Goal: Task Accomplishment & Management: Complete application form

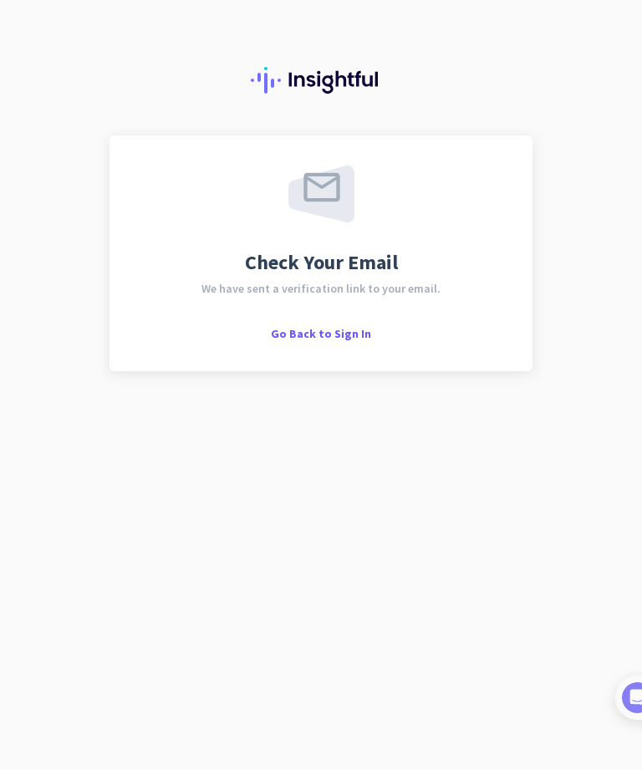
scroll to position [54, 0]
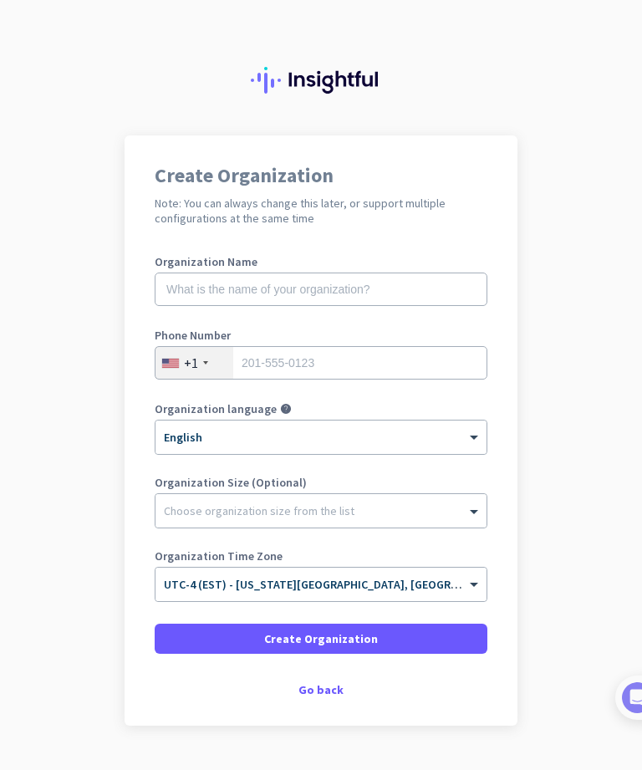
click at [334, 696] on div "Go back" at bounding box center [321, 690] width 333 height 12
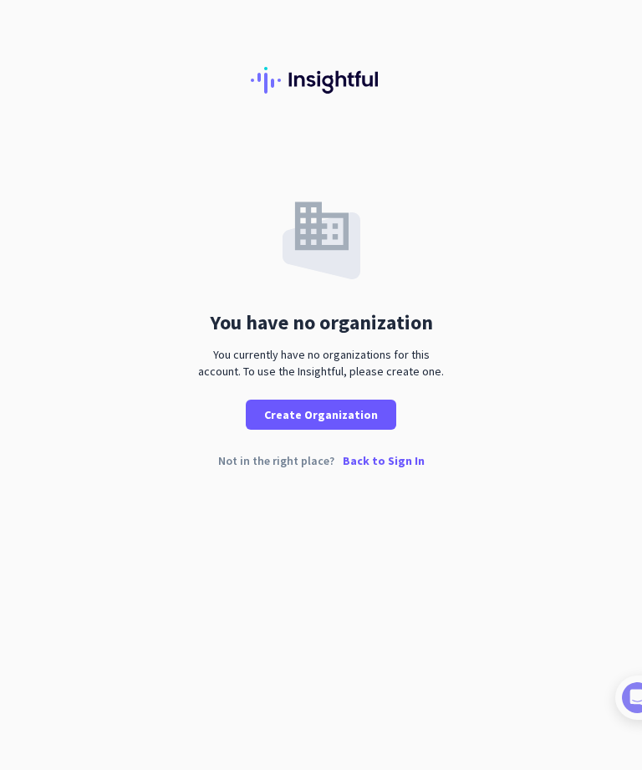
click at [395, 466] on p "Back to Sign In" at bounding box center [384, 461] width 82 height 12
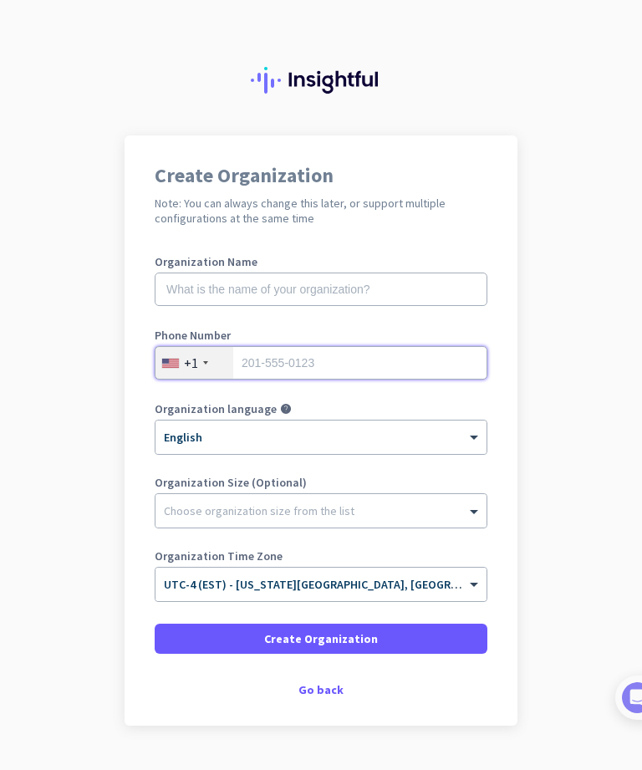
click at [396, 368] on input "tel" at bounding box center [321, 362] width 333 height 33
type input "3017600480"
click at [574, 413] on app-onboarding-organization "Create Organization Note: You can always change this later, or support multiple…" at bounding box center [321, 472] width 642 height 674
click at [456, 511] on div at bounding box center [320, 506] width 331 height 17
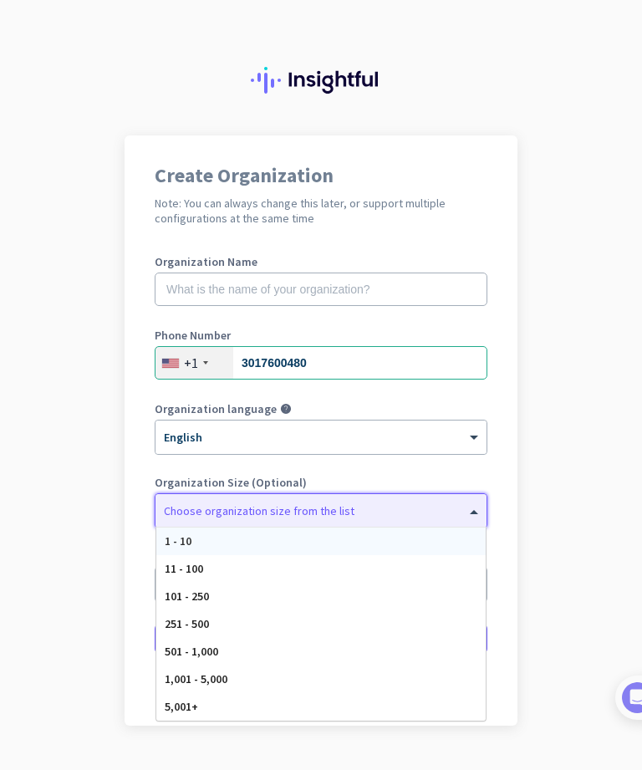
click at [310, 604] on div "101 - 250" at bounding box center [320, 597] width 329 height 28
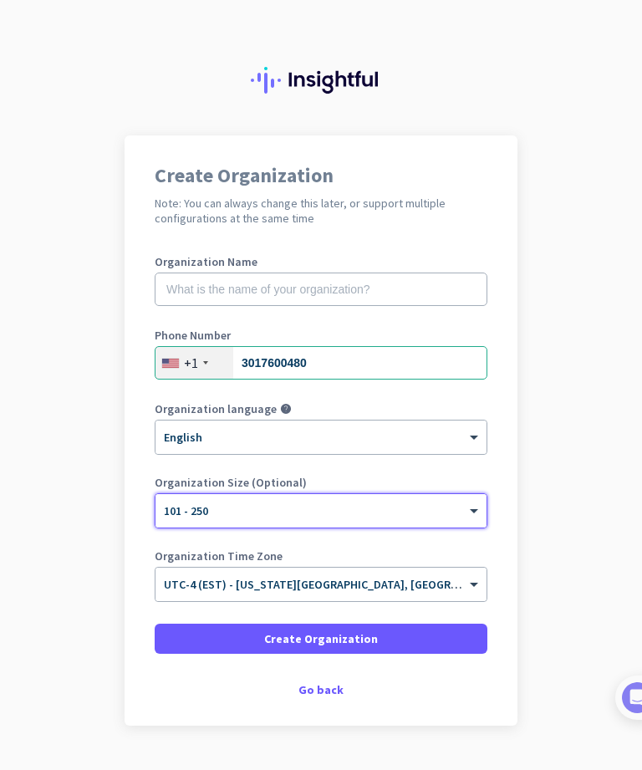
click at [407, 517] on div "× 101 - 250" at bounding box center [310, 511] width 310 height 14
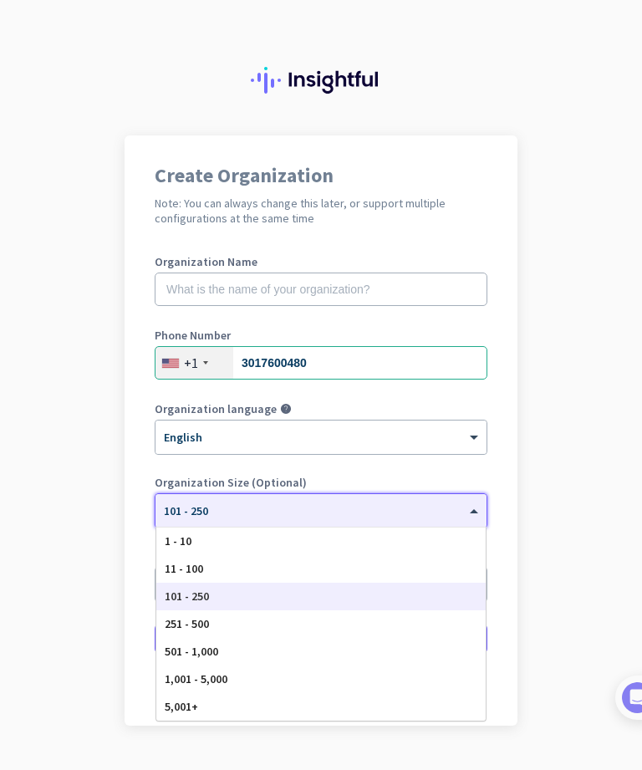
click at [325, 625] on div "251 - 500" at bounding box center [320, 624] width 329 height 28
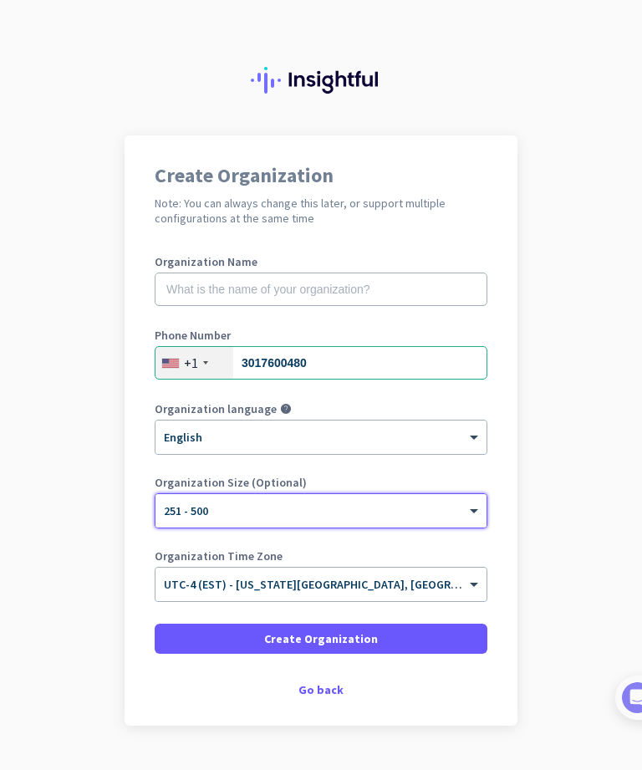
click at [558, 539] on app-onboarding-organization "Create Organization Note: You can always change this later, or support multiple…" at bounding box center [321, 472] width 642 height 674
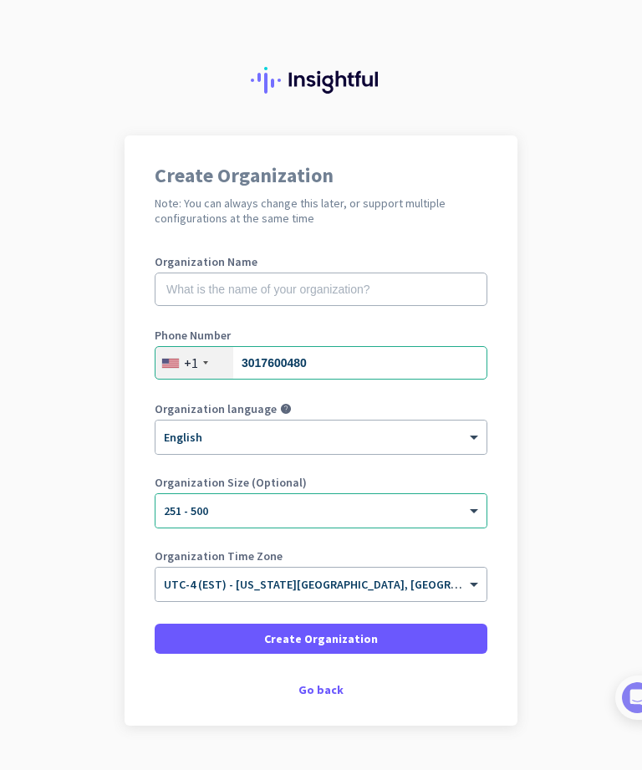
click at [474, 588] on span at bounding box center [476, 585] width 21 height 14
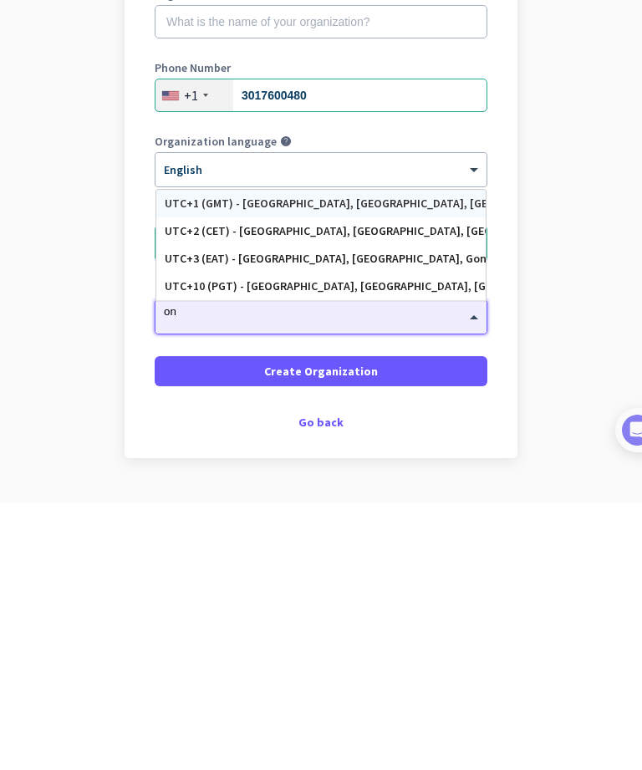
type input "o"
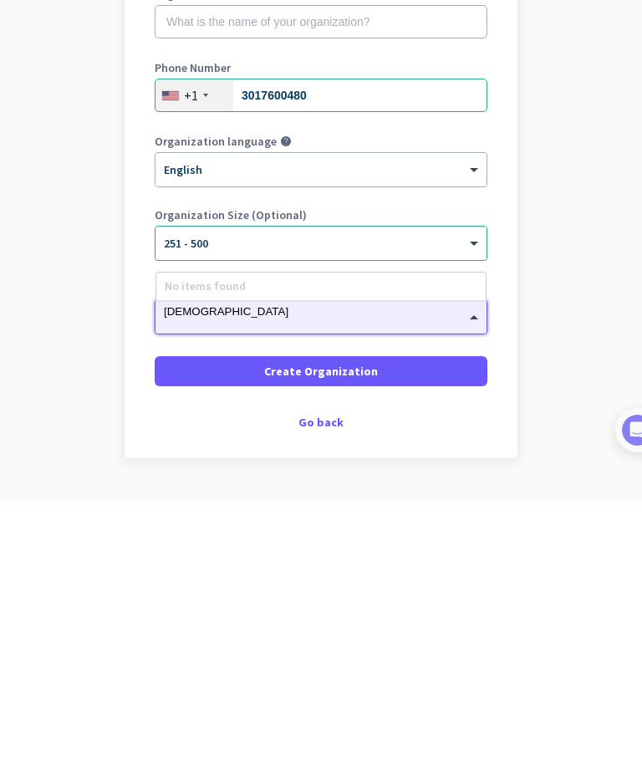
type input "indiana"
click at [477, 578] on span at bounding box center [476, 585] width 21 height 14
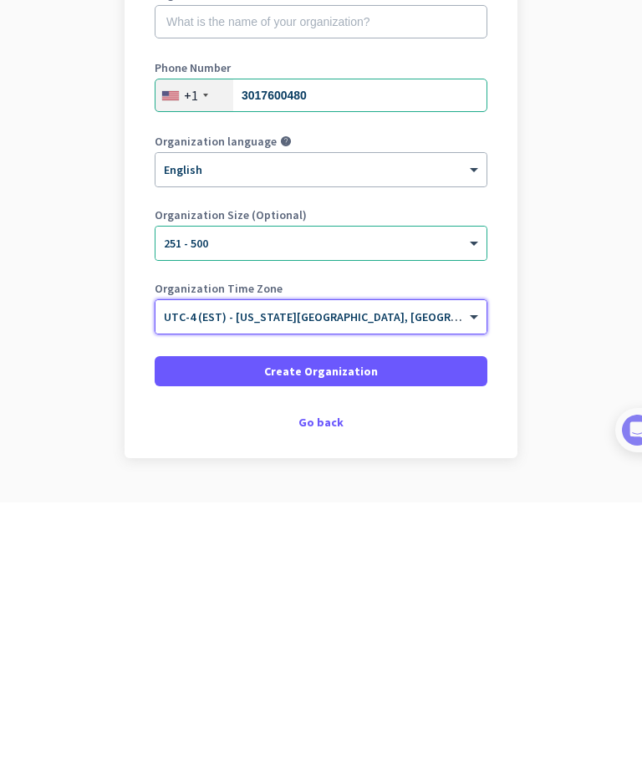
click at [469, 578] on span at bounding box center [476, 585] width 21 height 14
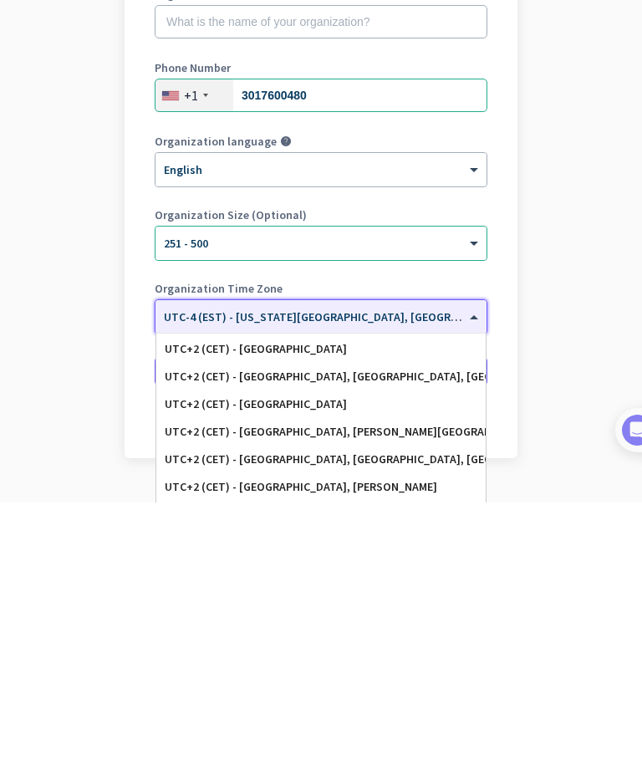
scroll to position [4232, 0]
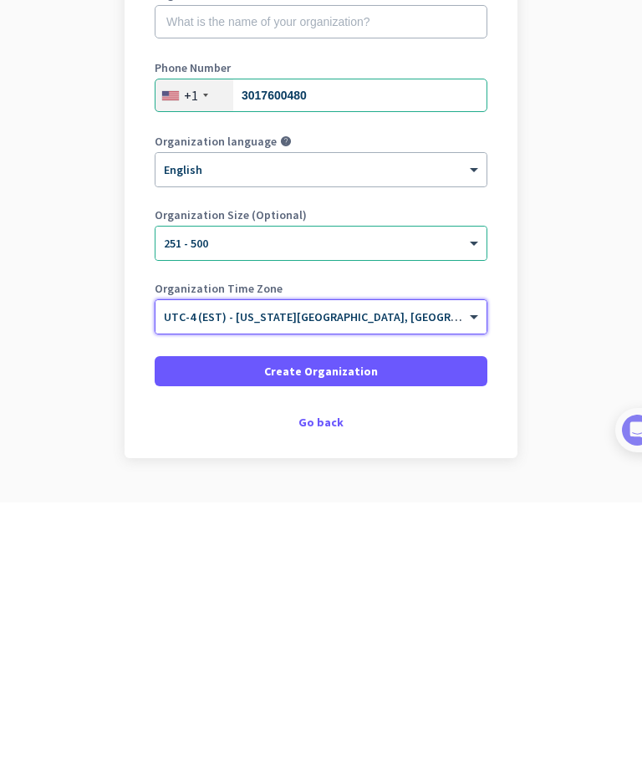
click at [563, 344] on app-onboarding-organization "Create Organization Note: You can always change this later, or support multiple…" at bounding box center [321, 472] width 642 height 674
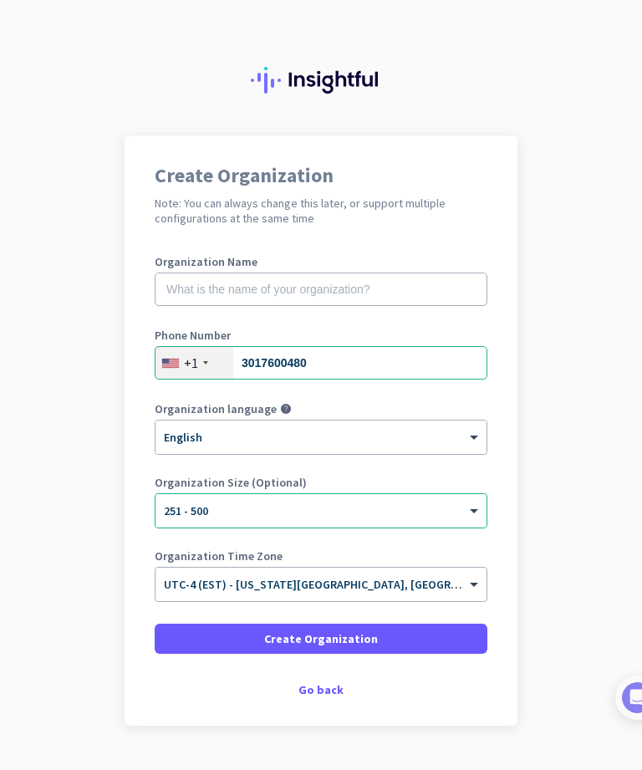
click at [430, 619] on span at bounding box center [321, 639] width 333 height 40
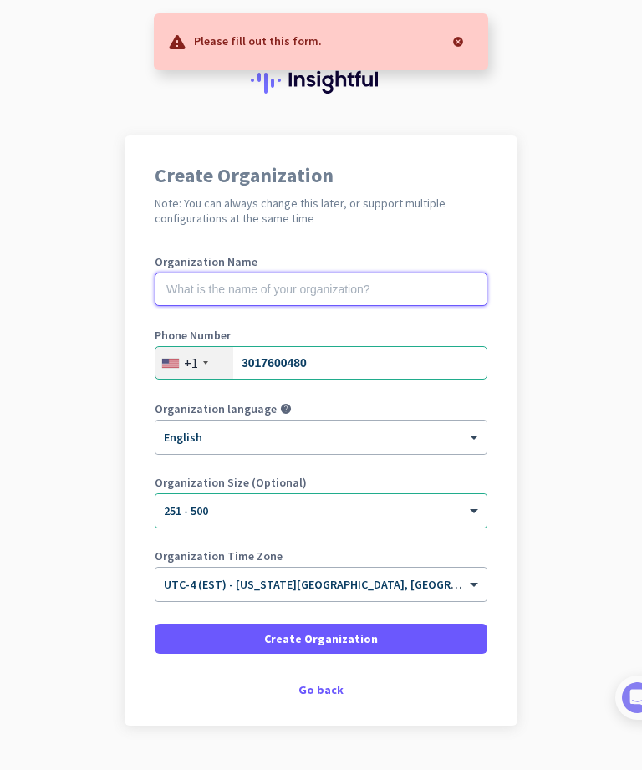
click at [382, 273] on input "text" at bounding box center [321, 289] width 333 height 33
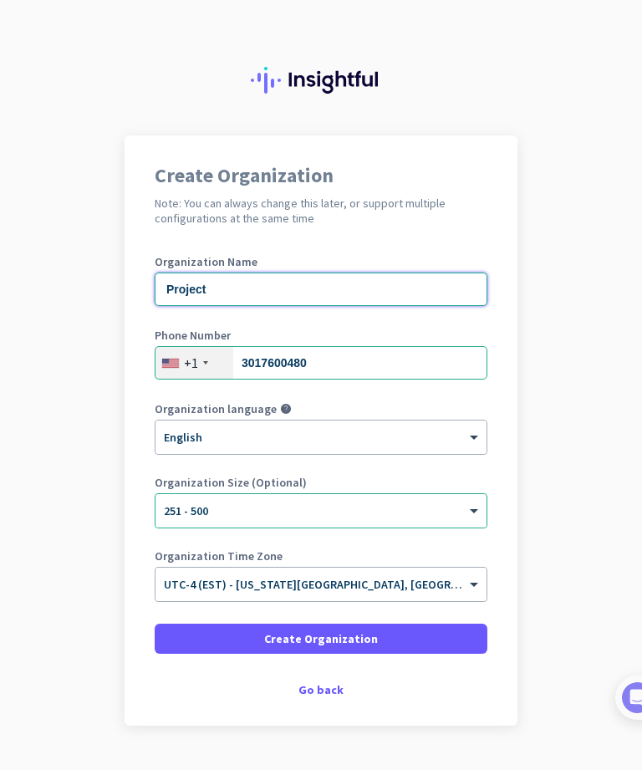
click at [386, 273] on input "Project" at bounding box center [321, 289] width 333 height 33
click at [586, 405] on app-onboarding-organization "Create Organization Note: You can always change this later, or support multiple…" at bounding box center [321, 472] width 642 height 674
click at [421, 273] on input "Project muses" at bounding box center [321, 289] width 333 height 33
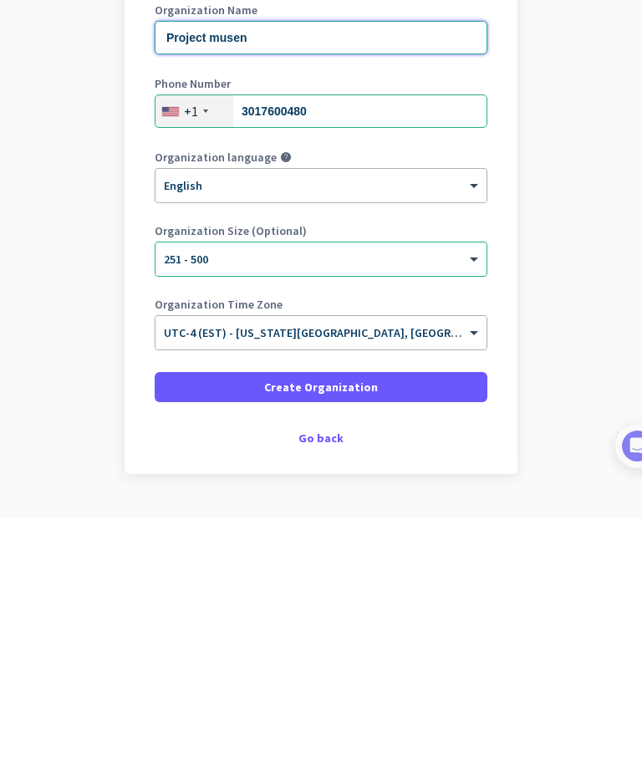
type input "Project musen"
click at [429, 619] on span at bounding box center [321, 639] width 333 height 40
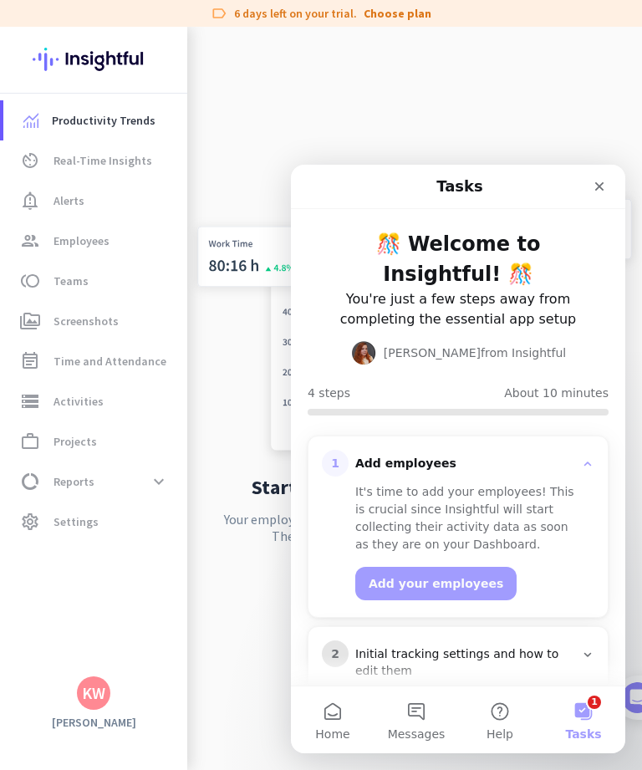
click at [589, 189] on div "Close" at bounding box center [599, 186] width 30 height 30
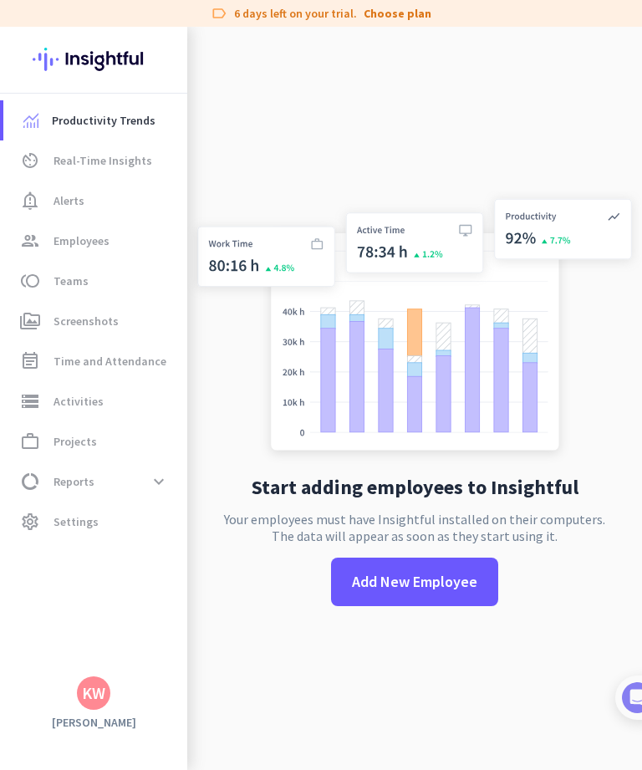
click at [162, 495] on span at bounding box center [159, 481] width 30 height 30
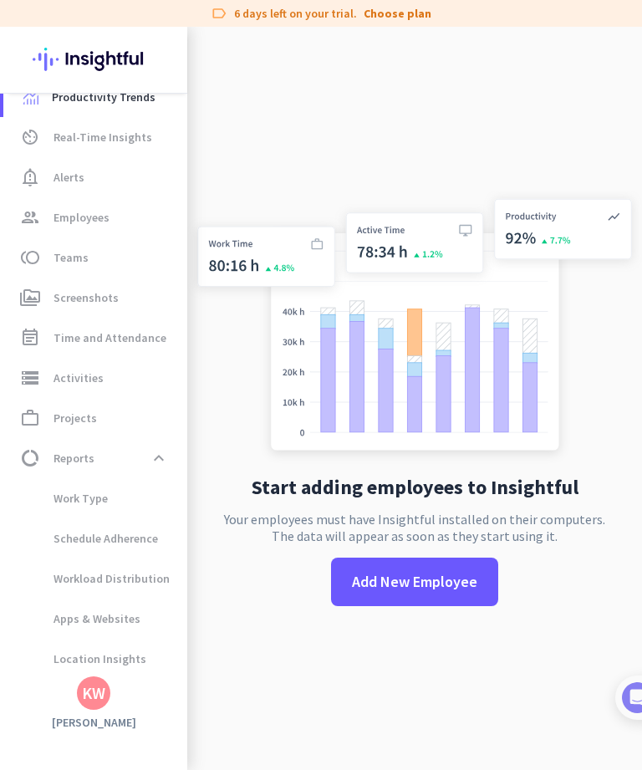
scroll to position [26, 0]
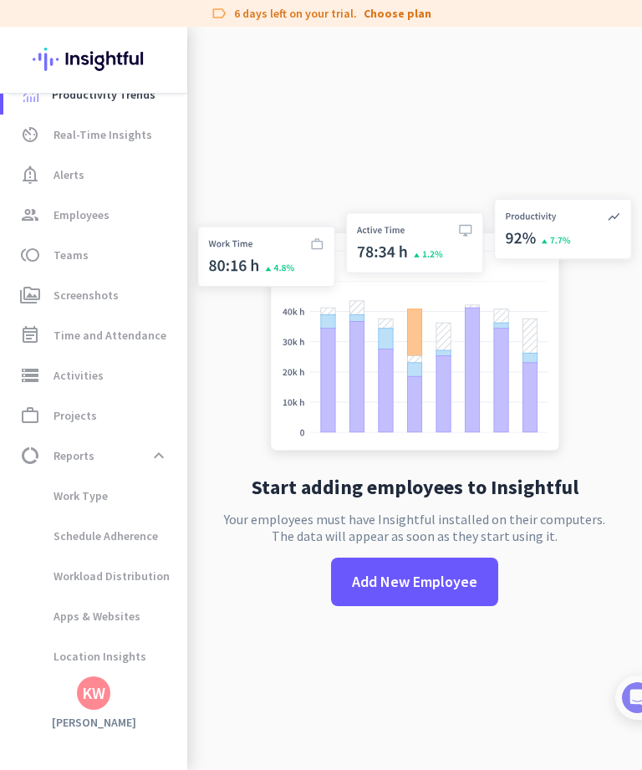
click at [165, 482] on span "Work Type" at bounding box center [95, 496] width 157 height 40
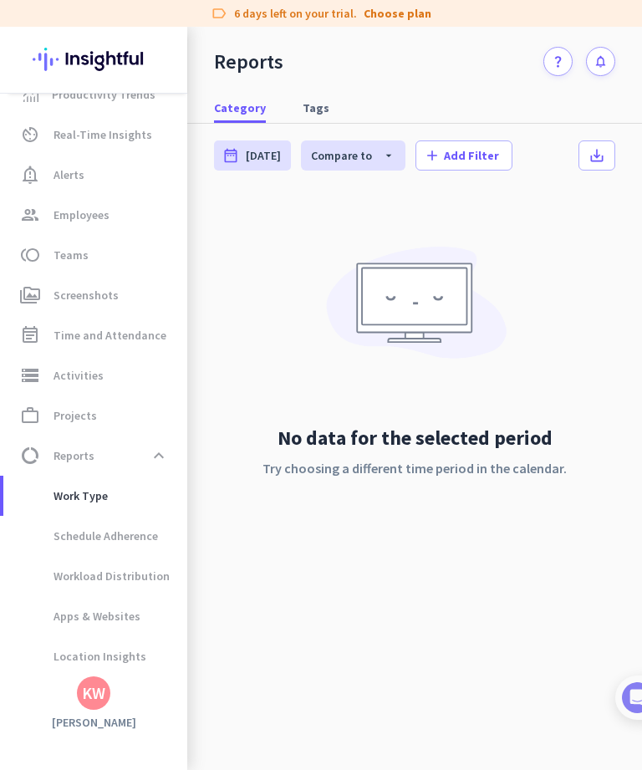
click at [166, 466] on span at bounding box center [159, 456] width 30 height 30
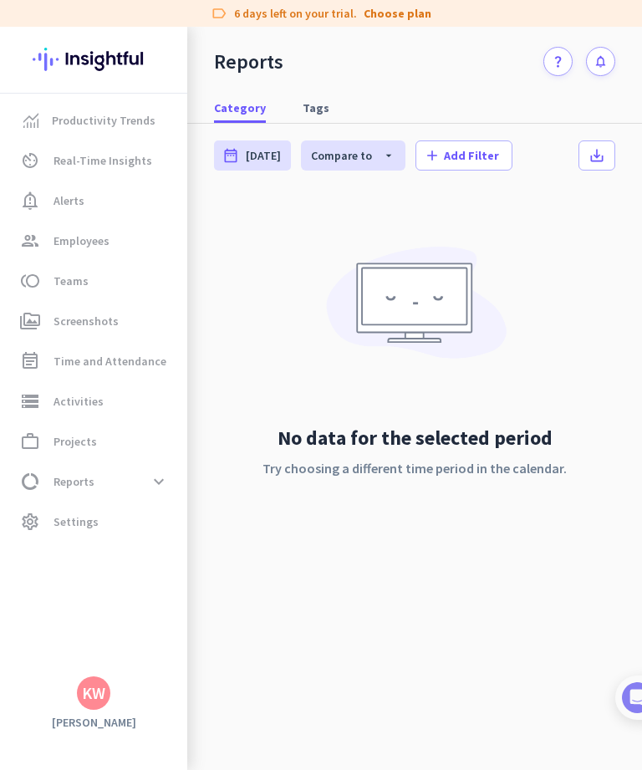
click at [133, 162] on span "Real-Time Insights" at bounding box center [103, 160] width 99 height 20
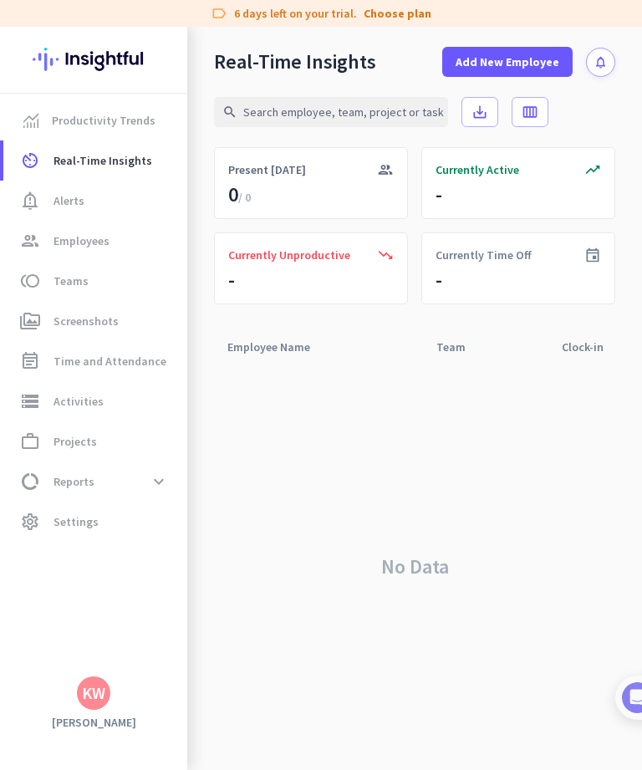
click at [125, 247] on span "group Employees" at bounding box center [95, 241] width 157 height 20
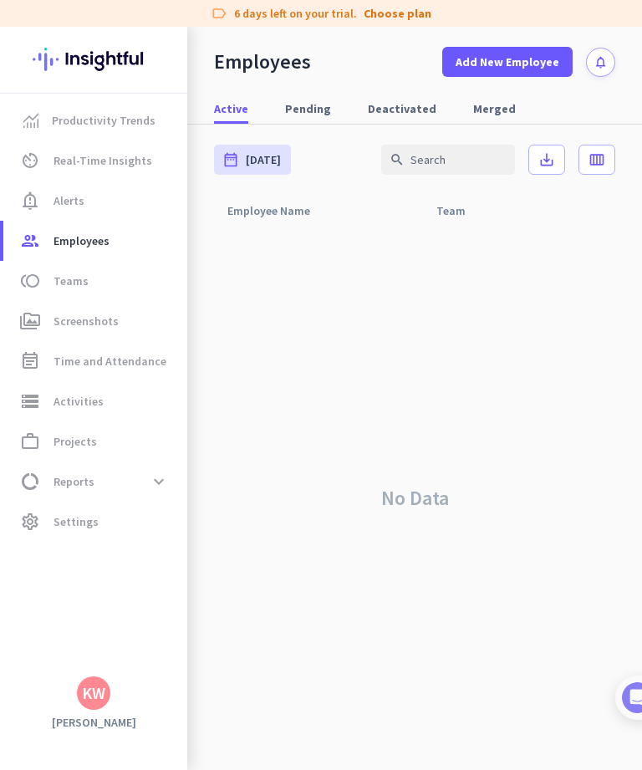
click at [125, 206] on span "notification_important Alerts" at bounding box center [95, 201] width 157 height 20
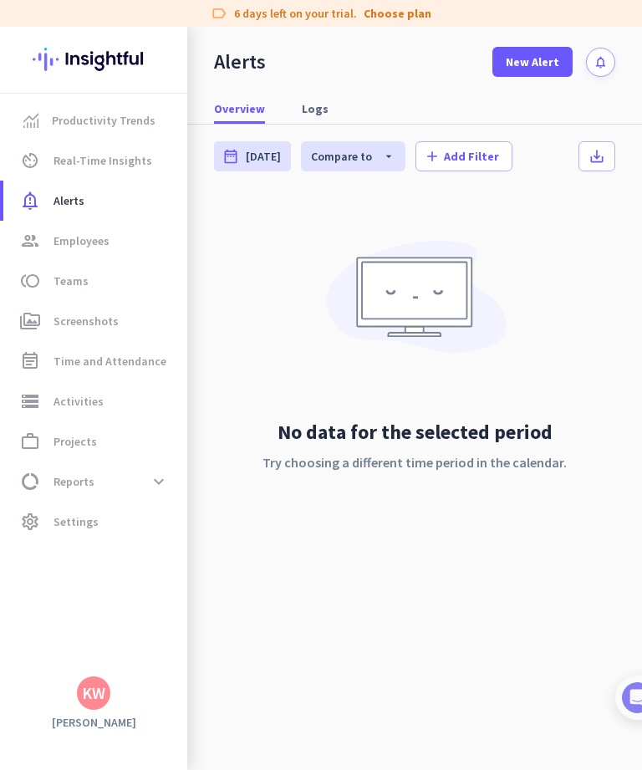
click at [549, 0] on div "label 6 days left on your trial. Choose plan" at bounding box center [321, 13] width 642 height 27
